Goal: Check status: Check status

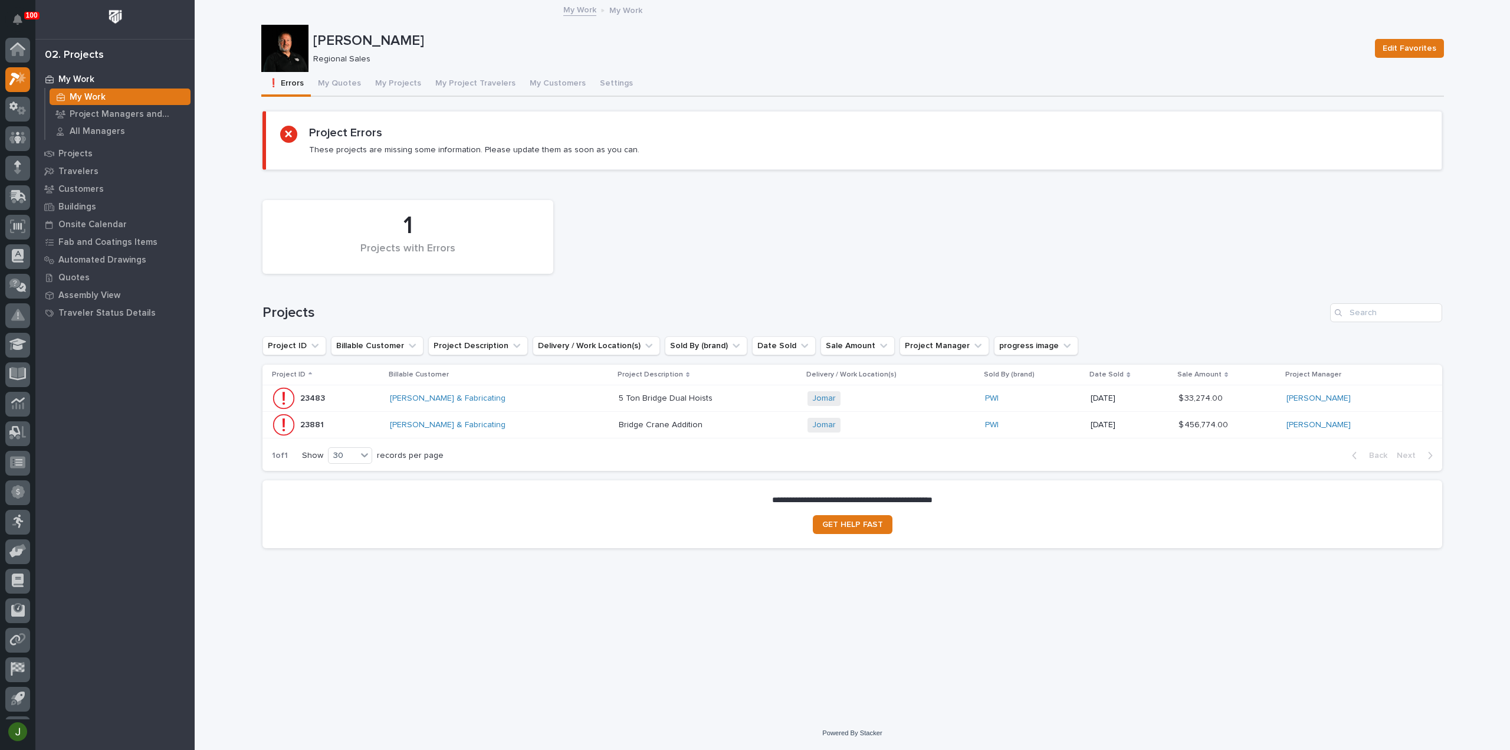
scroll to position [26, 0]
click at [345, 78] on button "My Quotes" at bounding box center [339, 84] width 57 height 25
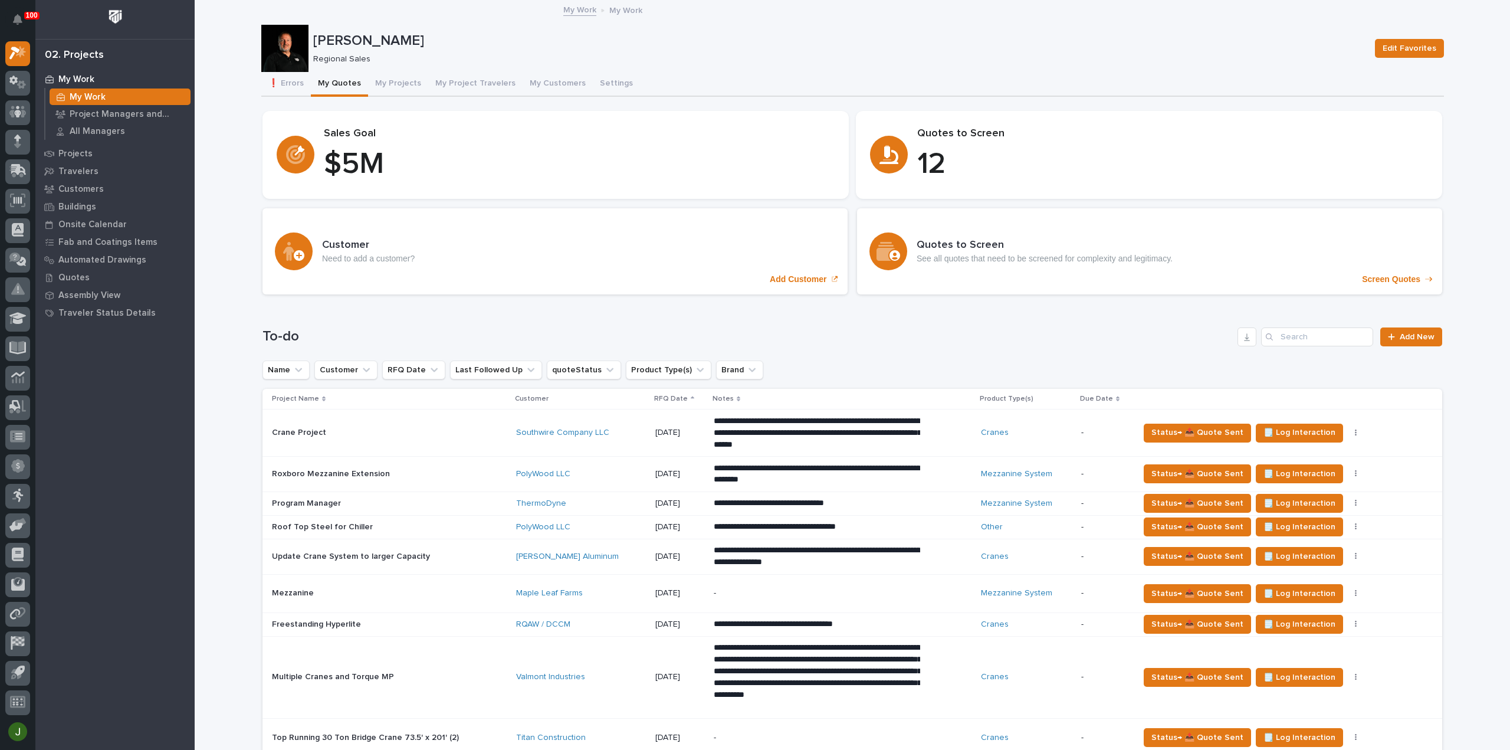
scroll to position [314, 0]
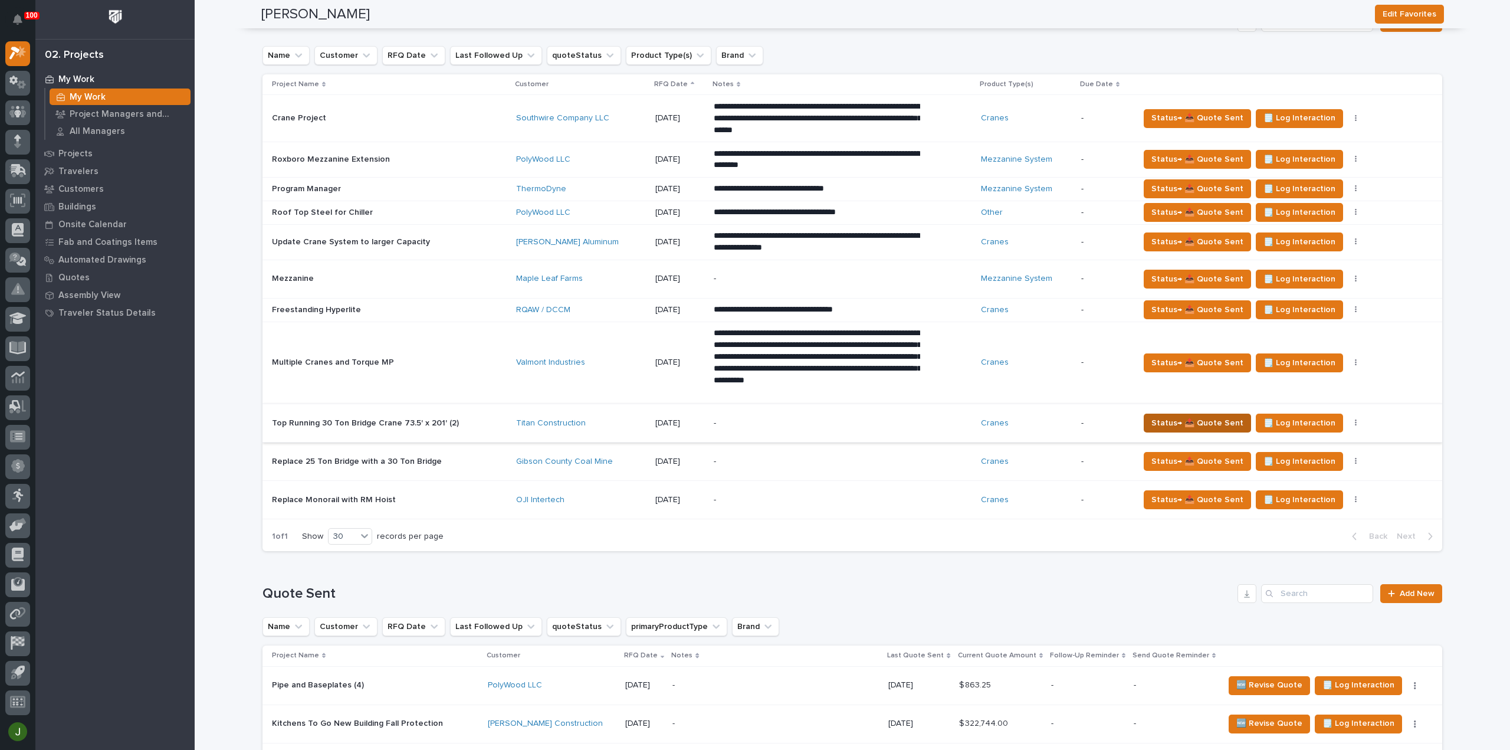
click at [1205, 421] on span "Status→ 📤 Quote Sent" at bounding box center [1197, 423] width 92 height 14
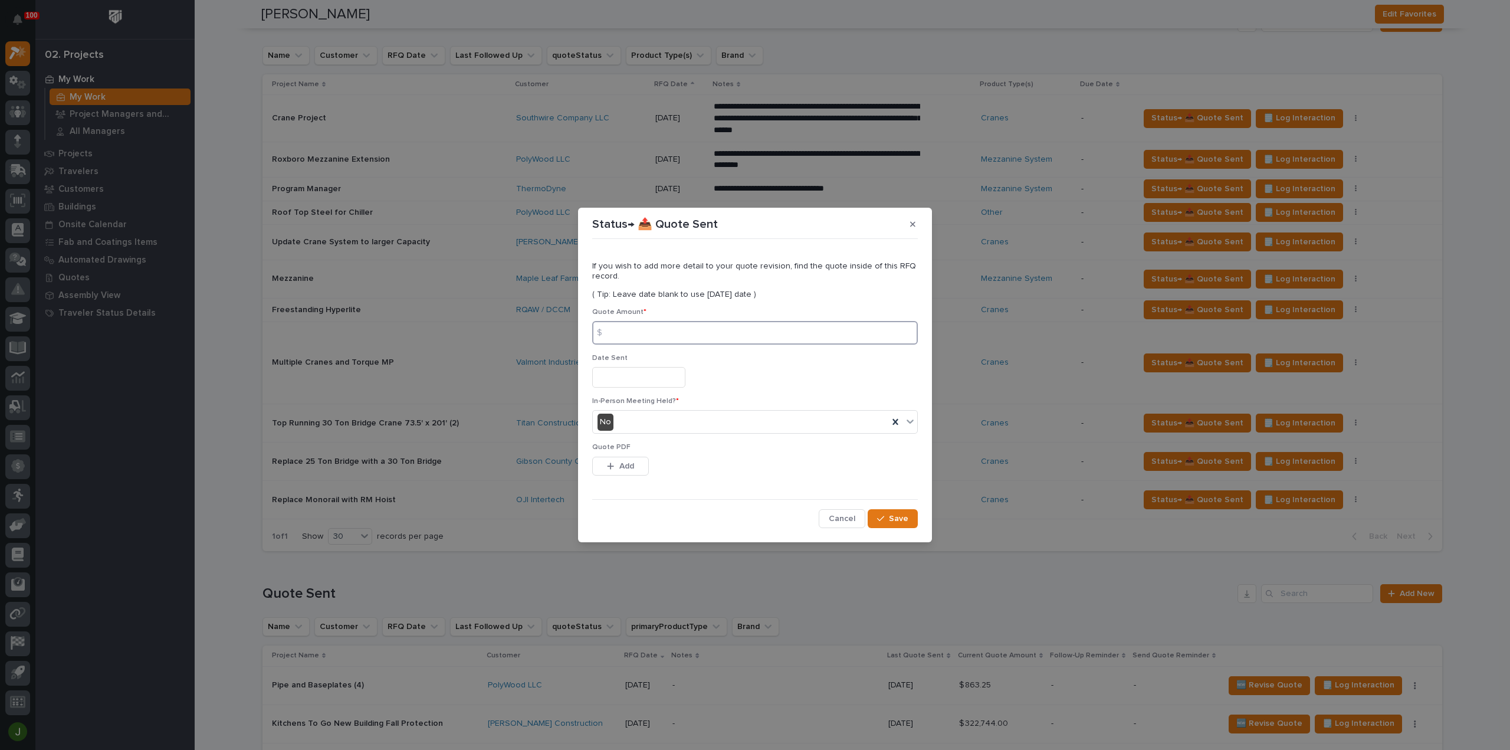
click at [629, 338] on input at bounding box center [755, 333] width 326 height 24
type input "526522"
click at [651, 375] on input "text" at bounding box center [638, 377] width 93 height 21
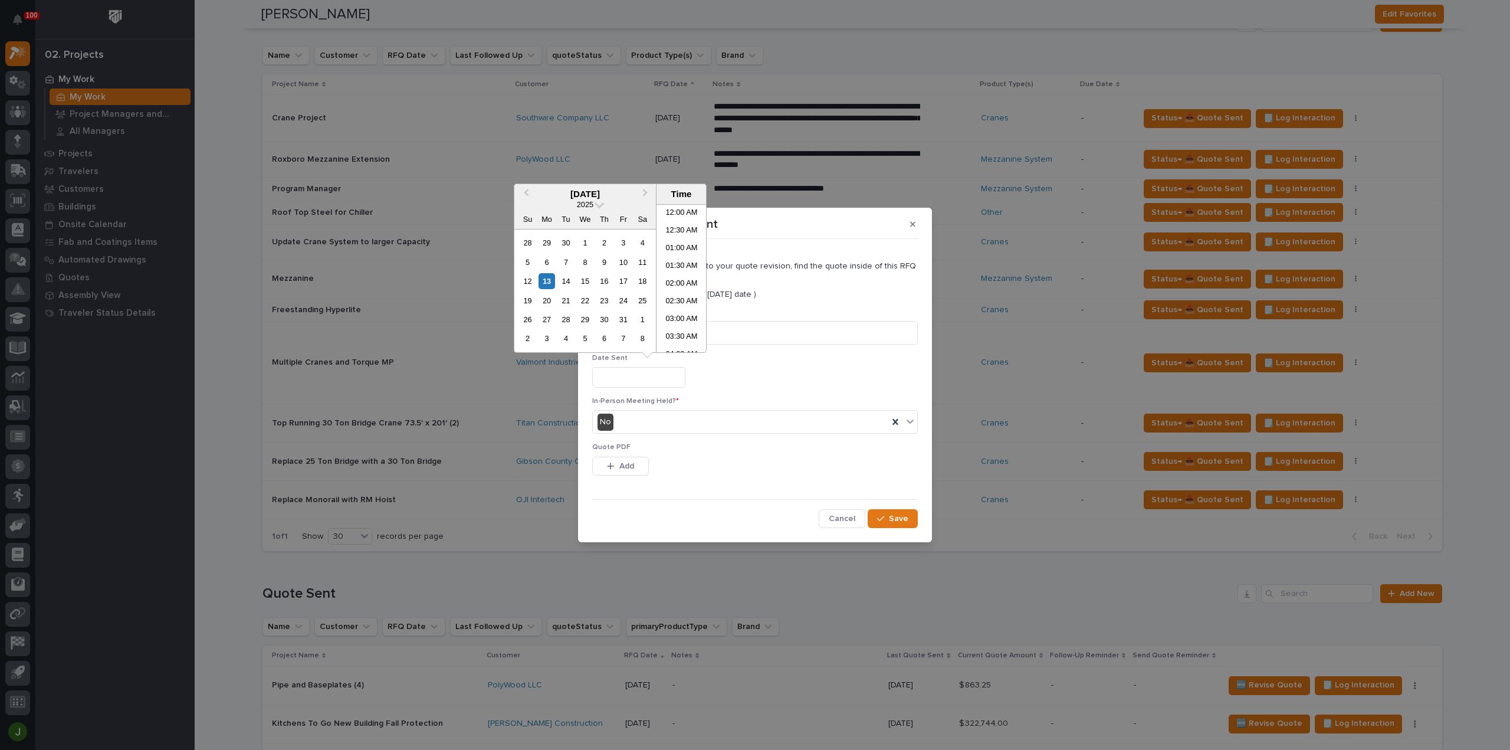
scroll to position [448, 0]
click at [680, 294] on li "03:00 PM" at bounding box center [682, 296] width 50 height 18
type input "**********"
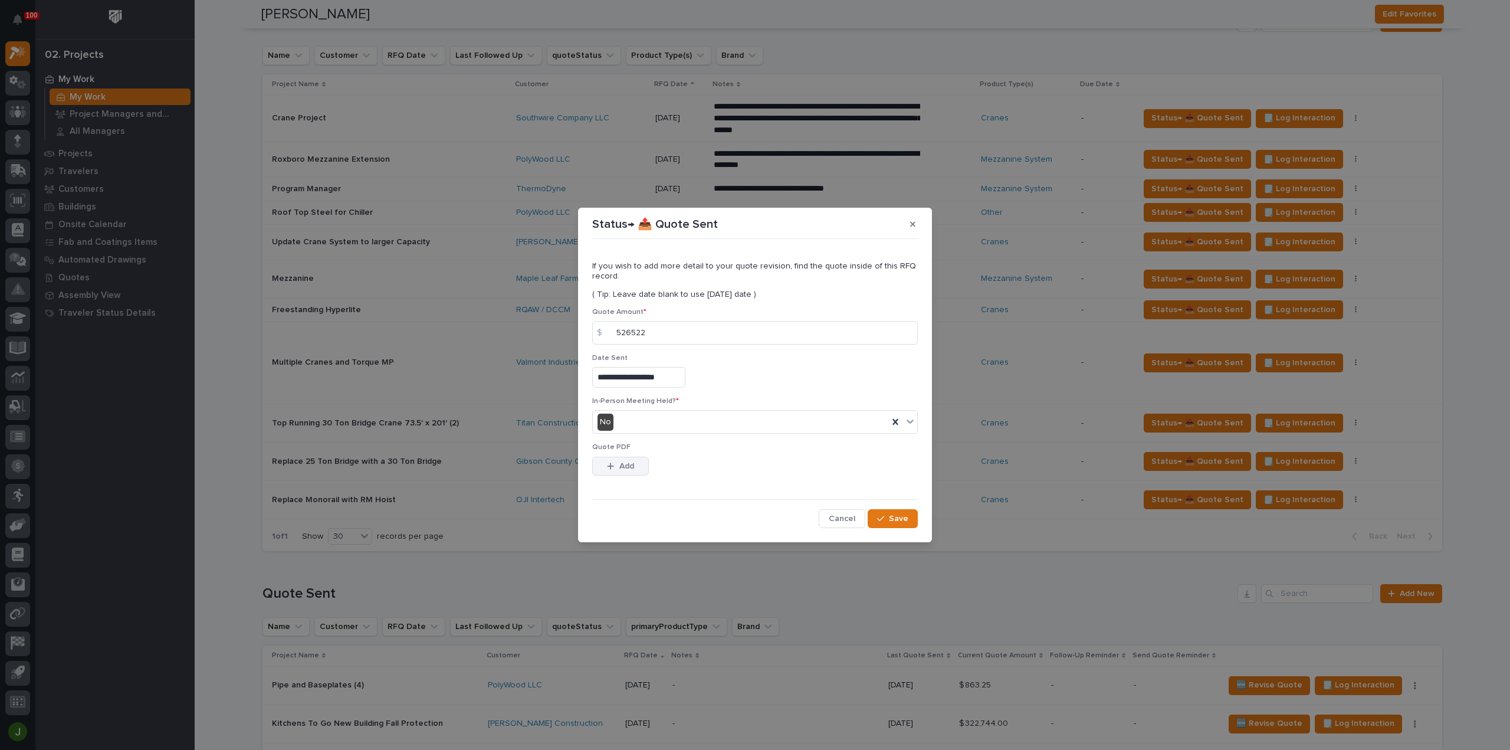
click at [623, 467] on span "Add" at bounding box center [626, 466] width 15 height 11
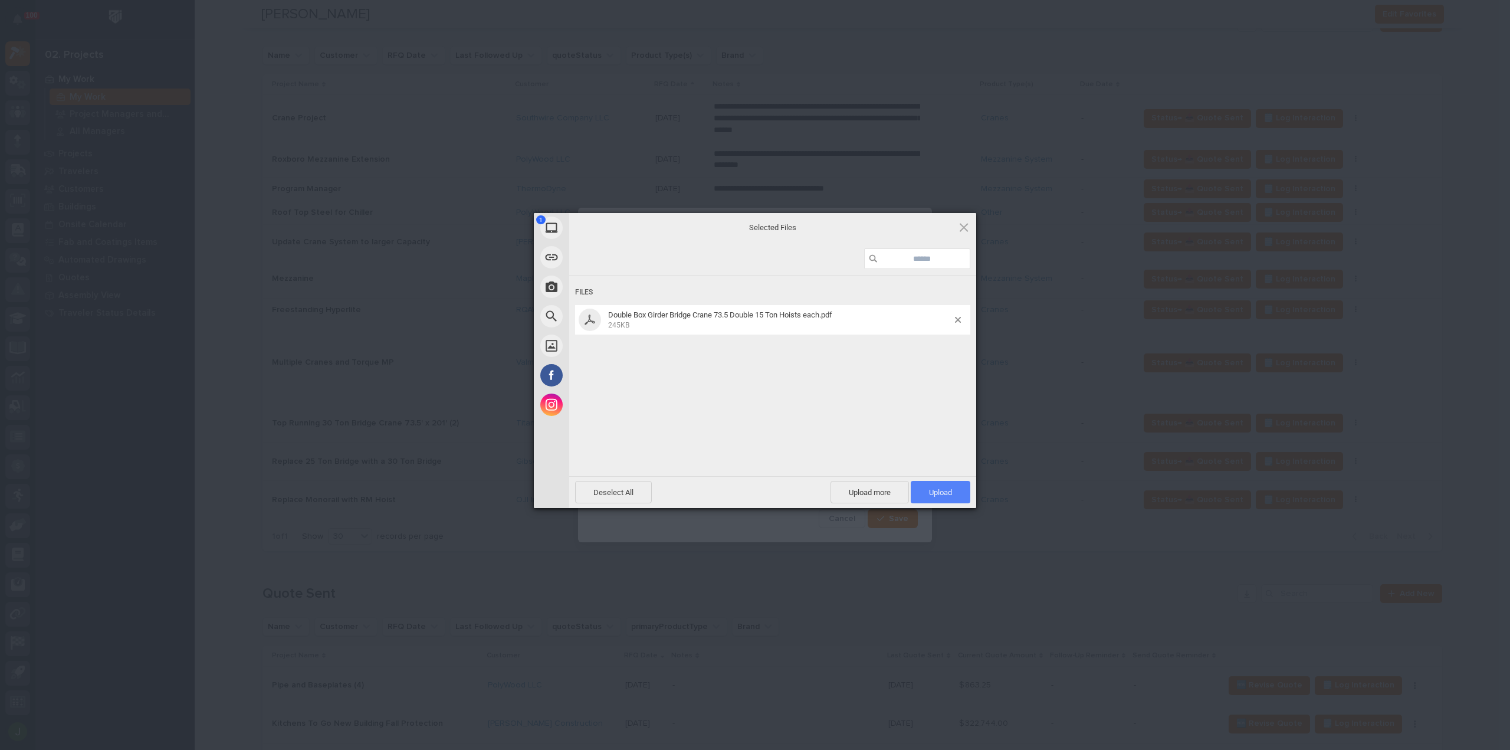
click at [943, 488] on span "Upload 1" at bounding box center [940, 492] width 23 height 9
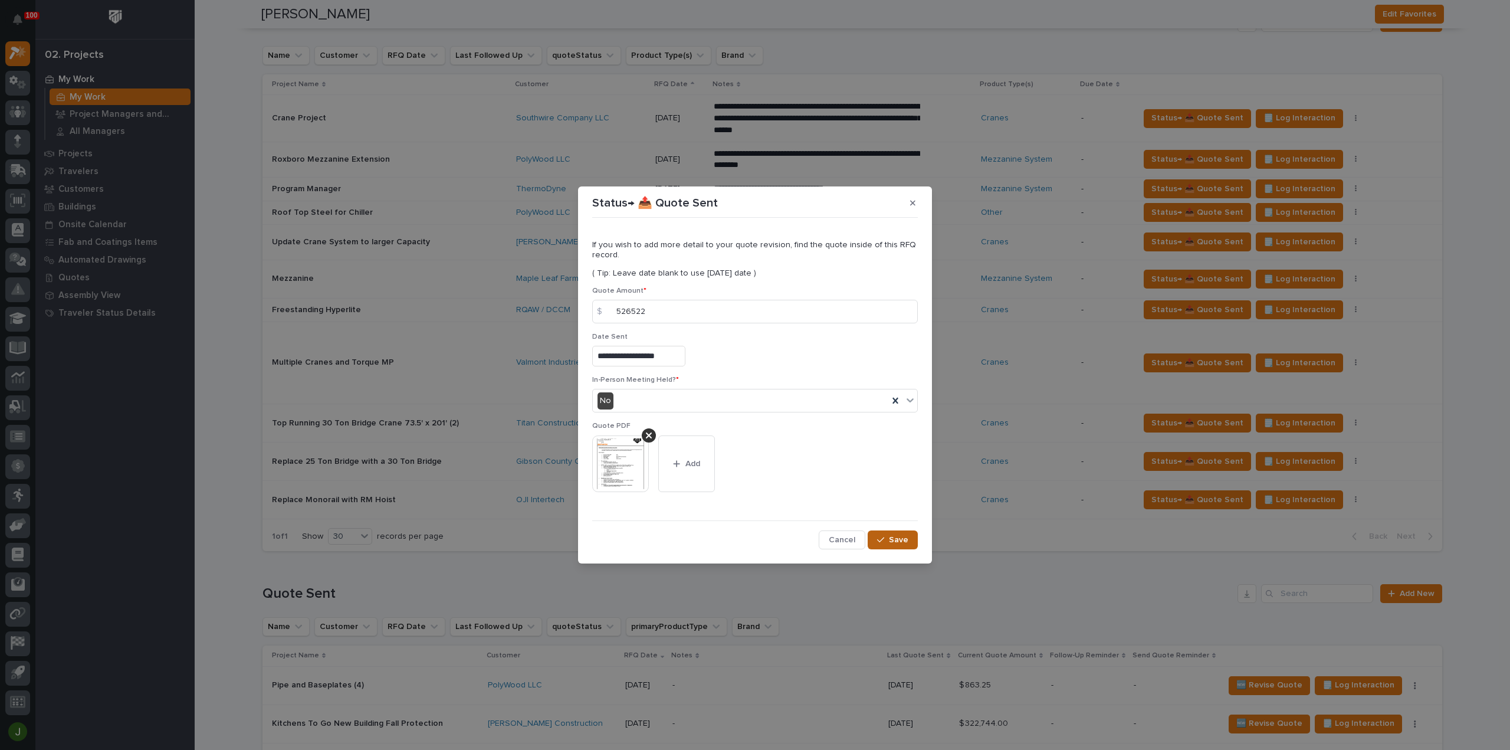
click at [897, 539] on span "Save" at bounding box center [898, 539] width 19 height 11
